Goal: Task Accomplishment & Management: Complete application form

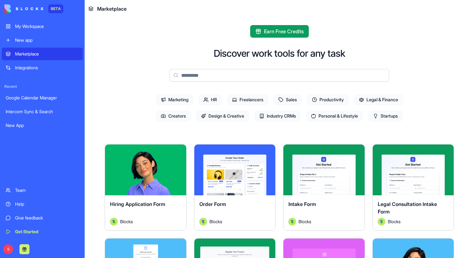
click at [31, 68] on div "Integrations" at bounding box center [47, 68] width 64 height 6
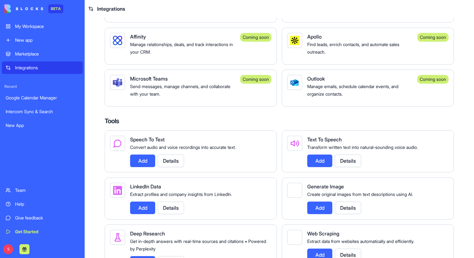
scroll to position [641, 0]
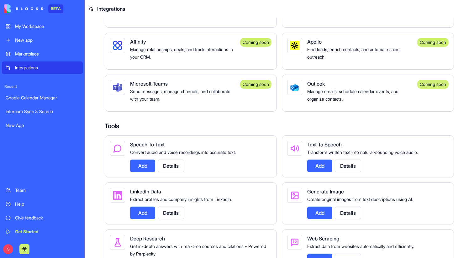
click at [31, 41] on div "New app" at bounding box center [47, 40] width 64 height 6
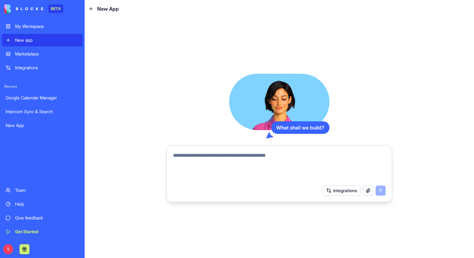
click at [194, 162] on textarea at bounding box center [279, 167] width 212 height 30
click at [211, 156] on textarea "**********" at bounding box center [279, 167] width 212 height 30
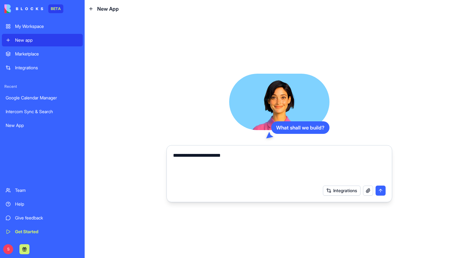
click at [208, 156] on textarea "**********" at bounding box center [279, 167] width 212 height 30
click at [243, 152] on textarea "**********" at bounding box center [279, 167] width 212 height 30
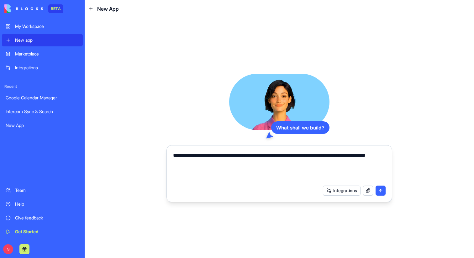
type textarea "**********"
click at [376, 191] on button "submit" at bounding box center [380, 190] width 10 height 10
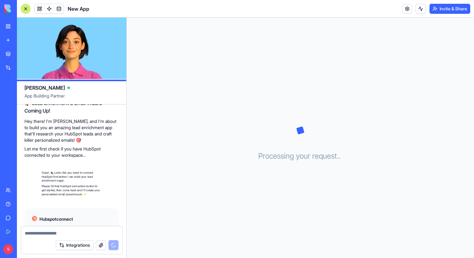
scroll to position [93, 0]
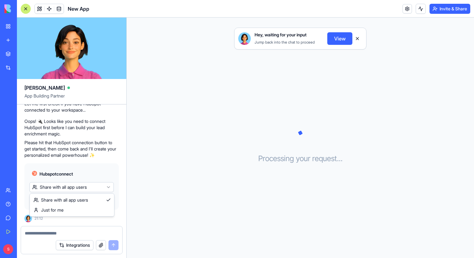
click at [103, 187] on html "BETA My Workspace New app Marketplace Integrations Recent Intercom Sync & Searc…" at bounding box center [237, 129] width 474 height 258
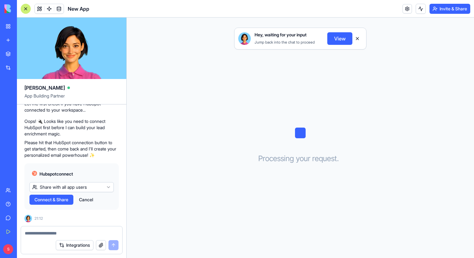
click at [104, 189] on html "BETA My Workspace New app Marketplace Integrations Recent Intercom Sync & Searc…" at bounding box center [237, 129] width 474 height 258
click at [52, 200] on span "Connect & Share" at bounding box center [51, 199] width 34 height 6
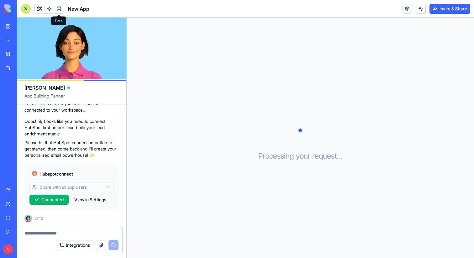
scroll to position [128, 0]
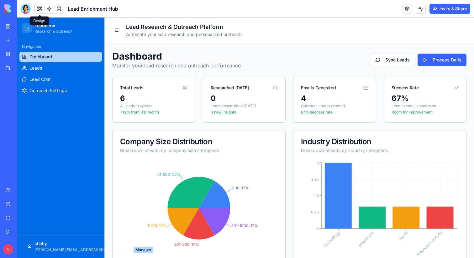
click at [96, 125] on div "Navigation Dashboard Leads Lead Chat Outreach Settings" at bounding box center [60, 137] width 87 height 196
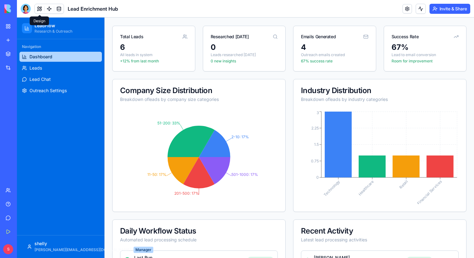
scroll to position [54, 0]
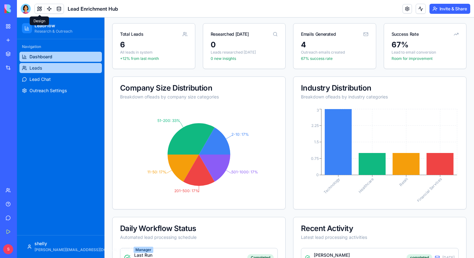
click at [51, 69] on link "Leads" at bounding box center [60, 68] width 82 height 10
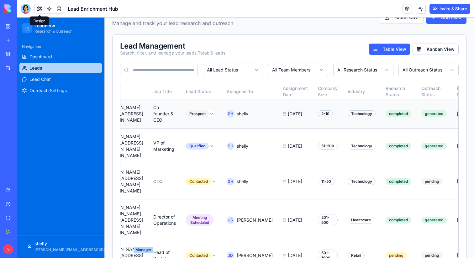
scroll to position [0, 167]
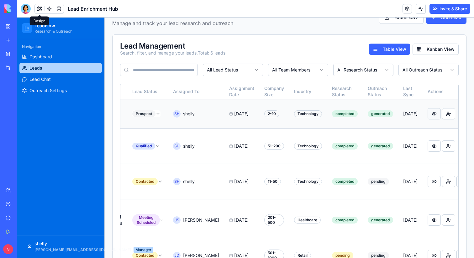
click at [427, 114] on button at bounding box center [433, 113] width 13 height 11
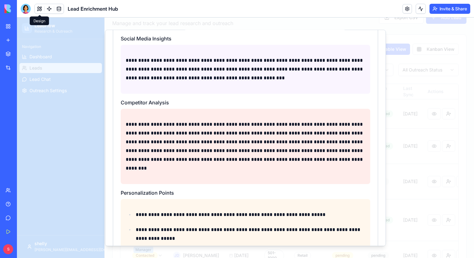
scroll to position [0, 0]
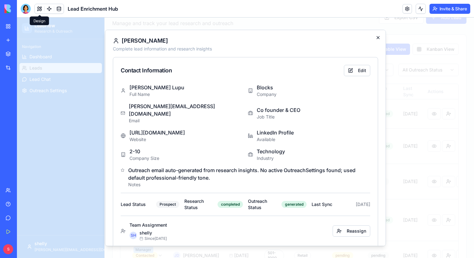
click at [378, 38] on icon "button" at bounding box center [377, 37] width 5 height 5
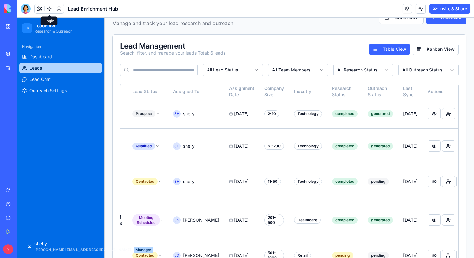
click at [48, 9] on link at bounding box center [48, 8] width 9 height 9
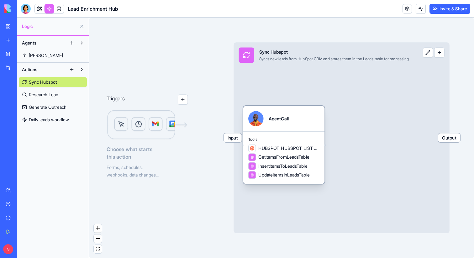
click at [300, 117] on div "AgentCall" at bounding box center [283, 118] width 71 height 15
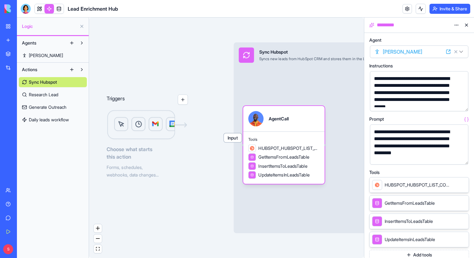
click at [463, 105] on button "button" at bounding box center [462, 105] width 10 height 10
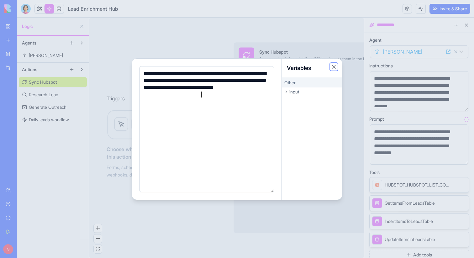
click at [335, 65] on button "Close" at bounding box center [333, 67] width 6 height 6
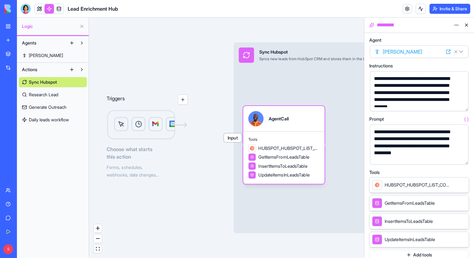
click at [462, 157] on button "button" at bounding box center [462, 158] width 10 height 10
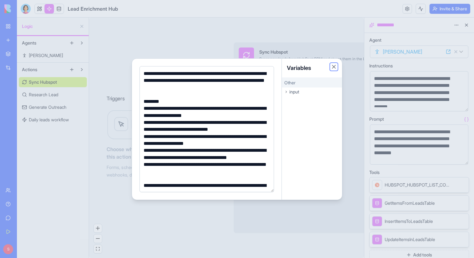
click at [335, 65] on button "Close" at bounding box center [333, 67] width 6 height 6
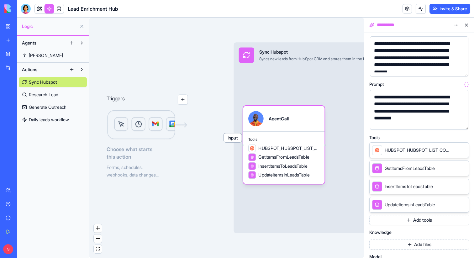
scroll to position [42, 0]
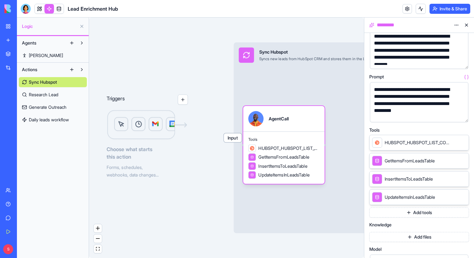
click at [468, 25] on button at bounding box center [466, 25] width 10 height 10
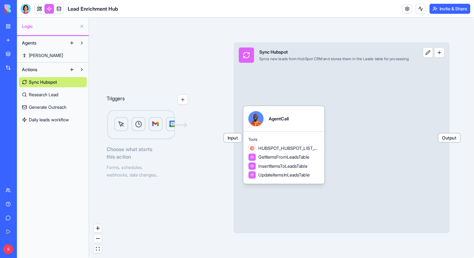
click at [43, 96] on span "Research Lead" at bounding box center [43, 94] width 29 height 6
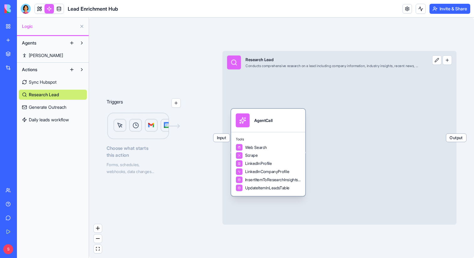
click at [267, 130] on div "AgentCall" at bounding box center [268, 120] width 74 height 23
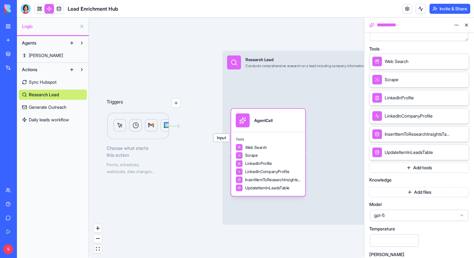
scroll to position [122, 0]
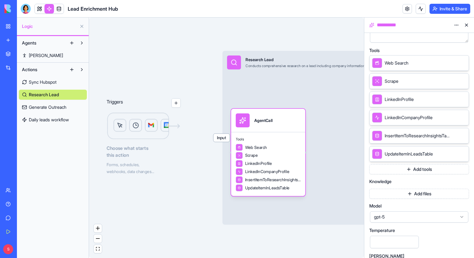
click at [411, 169] on button "Add tools" at bounding box center [419, 169] width 100 height 10
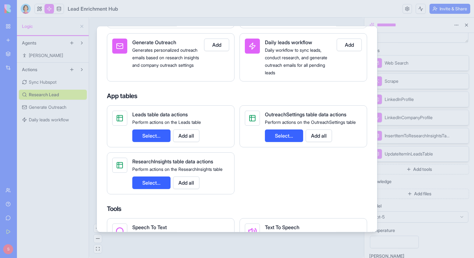
scroll to position [0, 0]
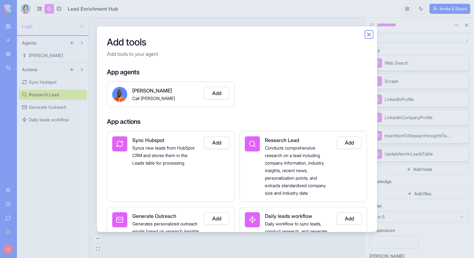
click at [367, 35] on button "Close" at bounding box center [368, 34] width 6 height 6
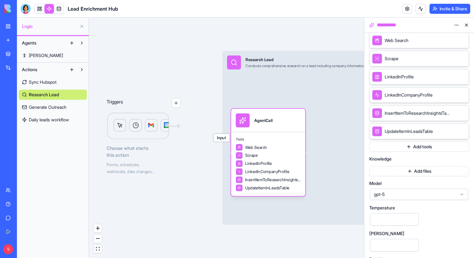
click at [436, 195] on span "gpt-5" at bounding box center [415, 194] width 83 height 6
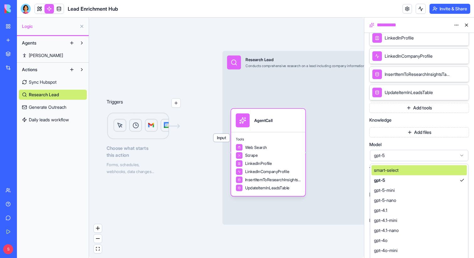
click at [436, 159] on div "gpt-5" at bounding box center [419, 155] width 98 height 11
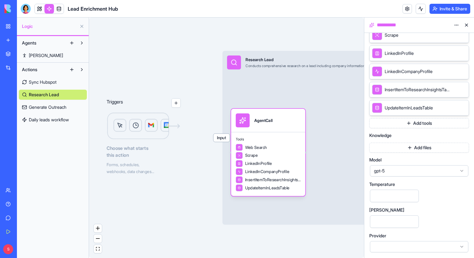
scroll to position [0, 0]
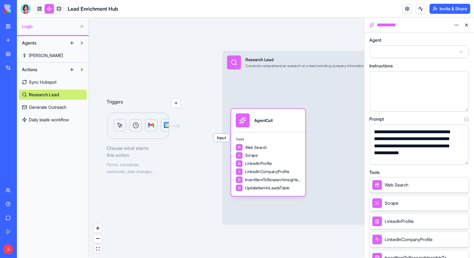
click at [462, 158] on button "button" at bounding box center [462, 158] width 10 height 10
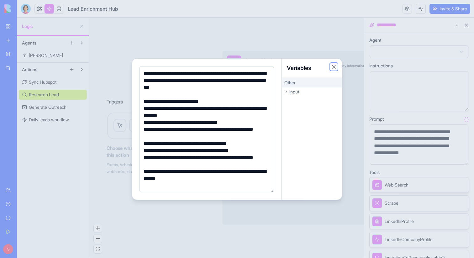
click at [334, 66] on button "Close" at bounding box center [333, 67] width 6 height 6
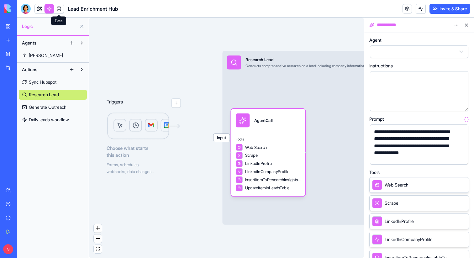
click at [61, 8] on link at bounding box center [58, 8] width 9 height 9
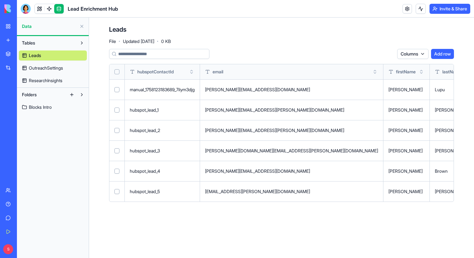
click at [49, 69] on span "OutreachSettings" at bounding box center [46, 68] width 34 height 6
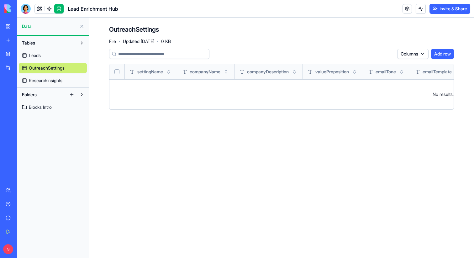
click at [49, 81] on span "ResearchInsights" at bounding box center [46, 80] width 34 height 6
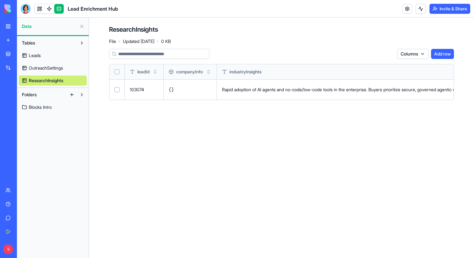
click at [38, 108] on span "Blocks Intro" at bounding box center [40, 107] width 23 height 6
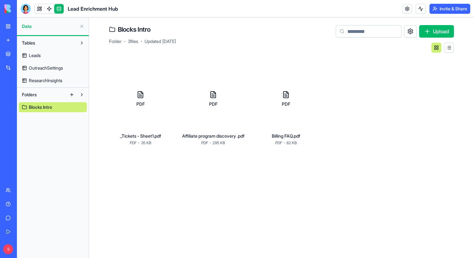
click at [81, 28] on button at bounding box center [82, 26] width 10 height 10
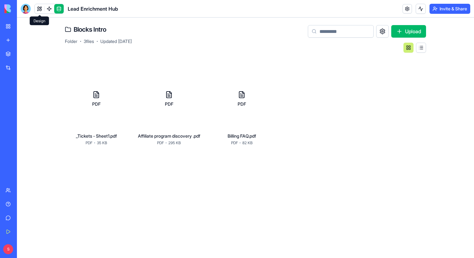
click at [38, 10] on link at bounding box center [39, 8] width 9 height 9
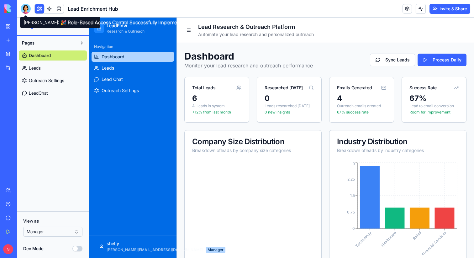
click at [25, 8] on div at bounding box center [26, 9] width 10 height 10
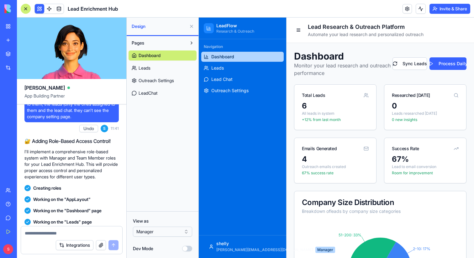
scroll to position [1199, 0]
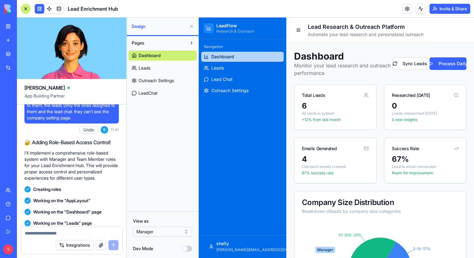
click at [153, 231] on html "BETA My Workspace New app Marketplace Integrations Recent Herbal Wellness Porta…" at bounding box center [237, 129] width 474 height 258
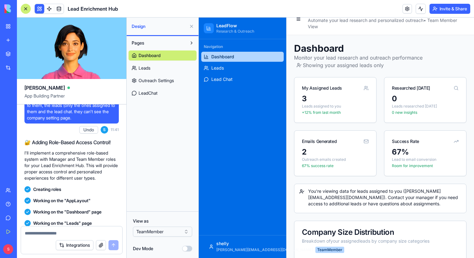
scroll to position [0, 0]
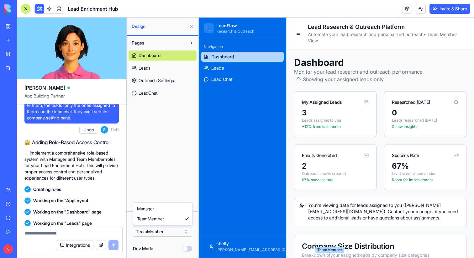
click at [178, 231] on html "BETA My Workspace New app Marketplace Integrations Recent Herbal Wellness Porta…" at bounding box center [237, 129] width 474 height 258
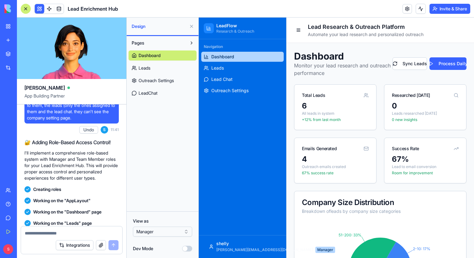
click at [192, 28] on button at bounding box center [191, 26] width 10 height 10
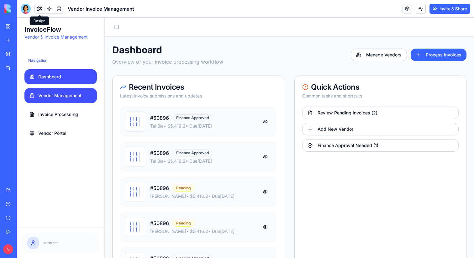
click at [70, 93] on span "Vendor Management" at bounding box center [59, 95] width 43 height 6
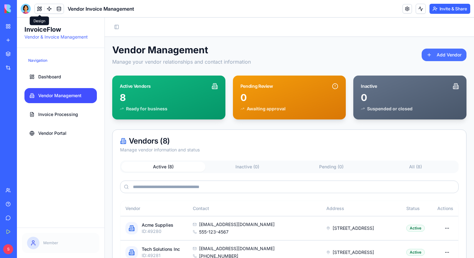
click at [444, 57] on button "Add Vendor" at bounding box center [443, 55] width 45 height 13
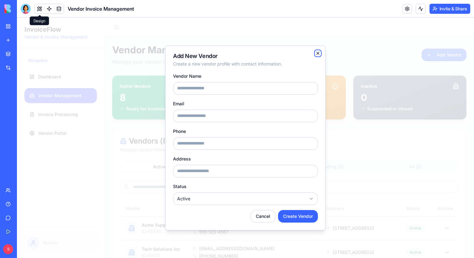
click at [317, 53] on icon "button" at bounding box center [317, 53] width 3 height 3
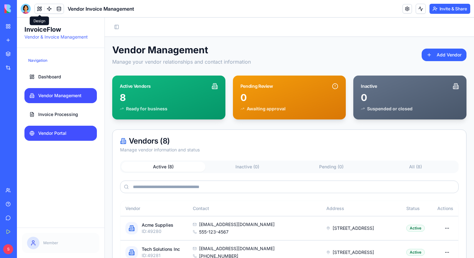
click at [59, 136] on span "Vendor Portal" at bounding box center [52, 133] width 28 height 6
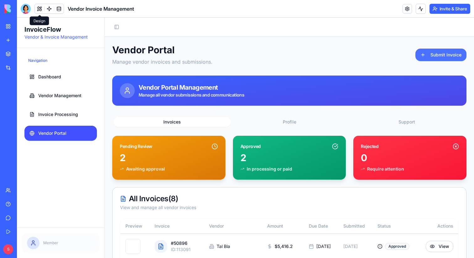
click at [446, 54] on button "Submit Invoice" at bounding box center [440, 55] width 51 height 13
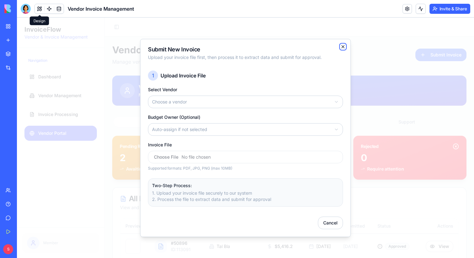
click at [343, 44] on icon "button" at bounding box center [342, 46] width 5 height 5
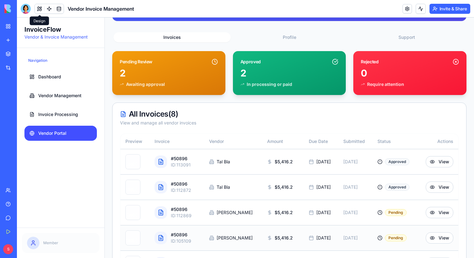
scroll to position [66, 0]
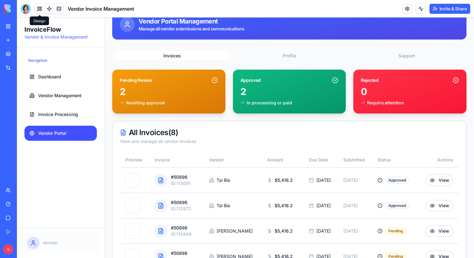
click at [39, 7] on button at bounding box center [39, 8] width 9 height 9
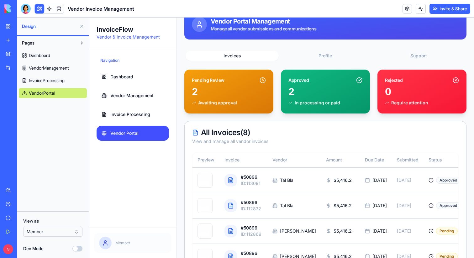
click at [54, 230] on html "BETA My Workspace New app Marketplace Integrations Recent Blog Generation Pro L…" at bounding box center [237, 129] width 474 height 258
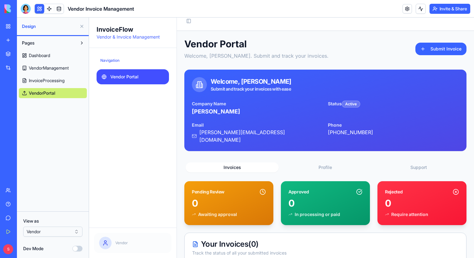
scroll to position [0, 0]
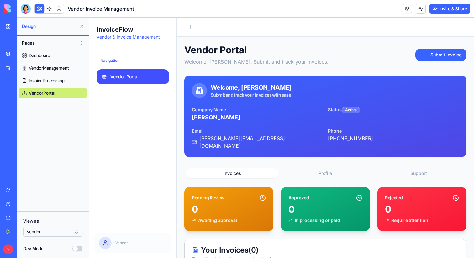
click at [453, 9] on button "Invite & Share" at bounding box center [449, 9] width 41 height 10
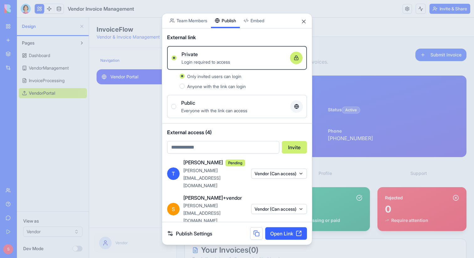
click at [193, 19] on body "BETA My Workspace New app Marketplace Integrations Recent Blog Generation Pro L…" at bounding box center [237, 129] width 474 height 258
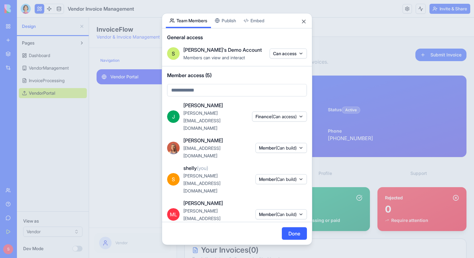
click at [227, 32] on div "Share App Team Members Publish Embed General access S [PERSON_NAME]'s Demo Acco…" at bounding box center [237, 129] width 150 height 232
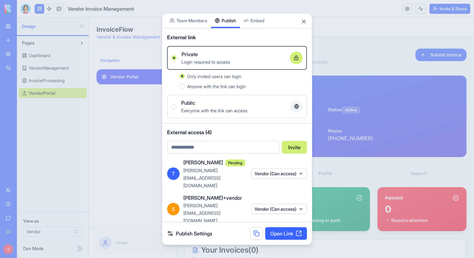
click at [222, 145] on input "email" at bounding box center [223, 147] width 112 height 13
click at [234, 135] on span "External access (4)" at bounding box center [237, 132] width 140 height 8
click at [303, 22] on button "Close" at bounding box center [303, 21] width 6 height 6
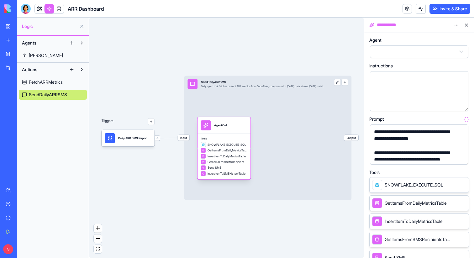
click at [233, 132] on div "AgentCall" at bounding box center [223, 125] width 53 height 17
click at [127, 139] on div "Daily ARR SMS ReportTrigger" at bounding box center [134, 138] width 33 height 4
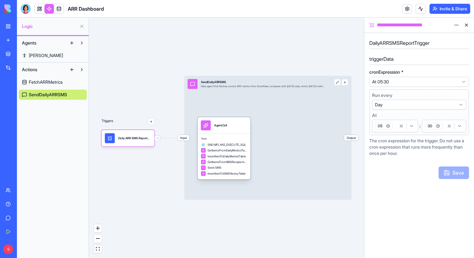
click at [224, 137] on div "Tools SNOWFLAKE_EXECUTE_SQL GetItemsFromDailyMetricsTable InsertItemToDailyMetr…" at bounding box center [223, 156] width 53 height 46
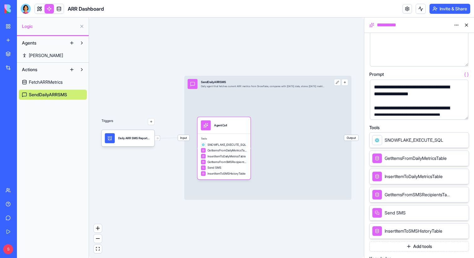
scroll to position [47, 0]
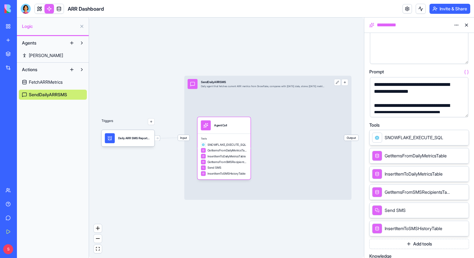
click at [461, 111] on button "button" at bounding box center [462, 111] width 10 height 10
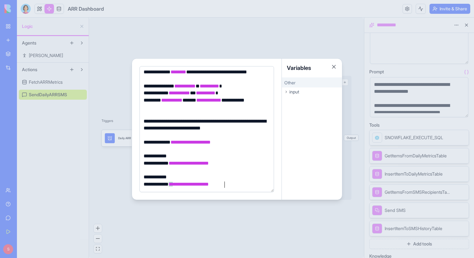
scroll to position [0, 0]
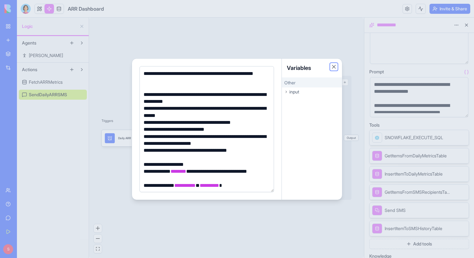
click at [332, 65] on button "Close" at bounding box center [333, 67] width 6 height 6
